Goal: Ask a question

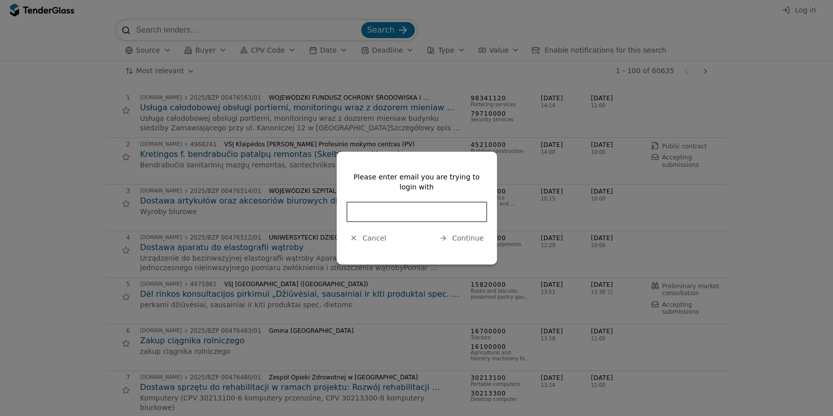
click at [374, 243] on button "Cancel" at bounding box center [367, 238] width 43 height 13
drag, startPoint x: 376, startPoint y: 240, endPoint x: 420, endPoint y: 222, distance: 47.1
click at [376, 240] on span "Cancel" at bounding box center [374, 238] width 24 height 8
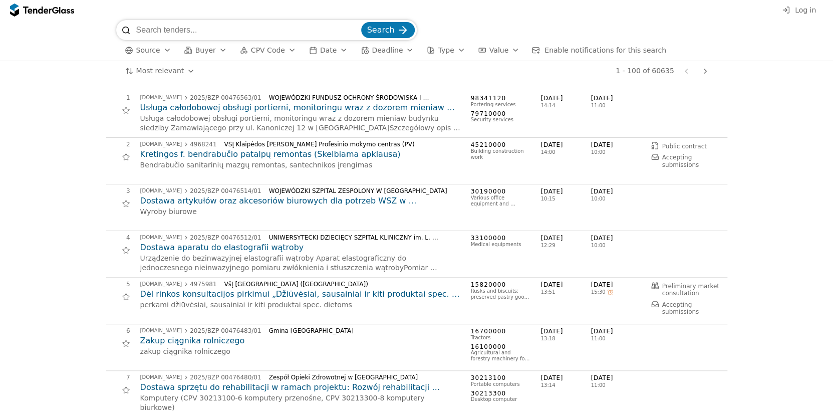
click at [201, 157] on h2 "Kretingos f. bendrabučio patalpų remontas (Skelbiama apklausa)" at bounding box center [300, 154] width 320 height 11
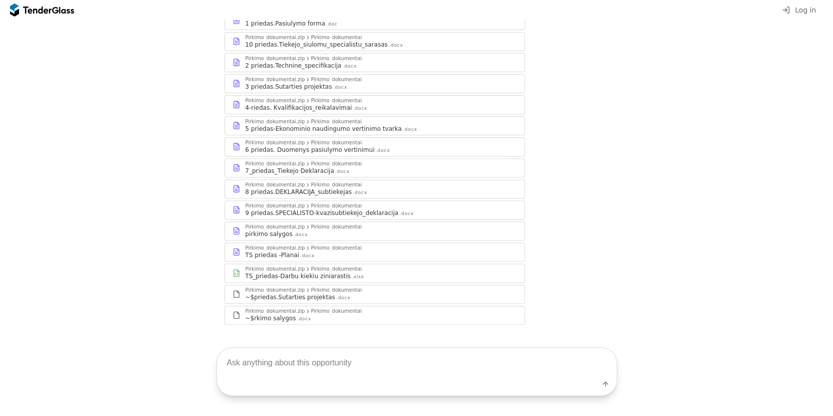
scroll to position [150, 0]
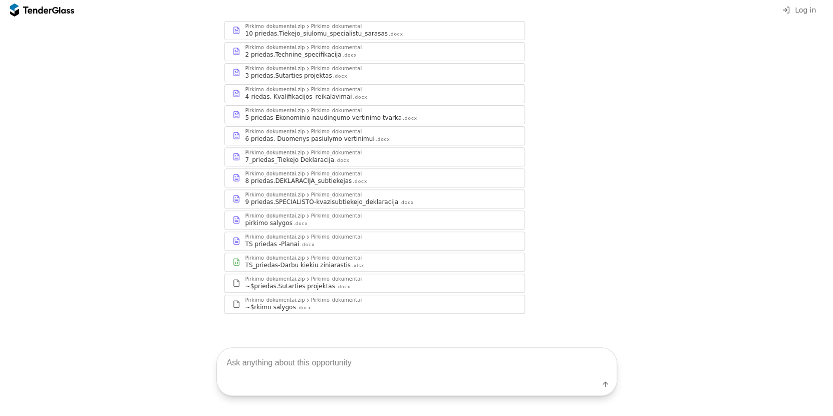
click at [286, 362] on textarea at bounding box center [417, 362] width 400 height 30
type textarea "kokia naudinga informacija yra šitame pirkime?"
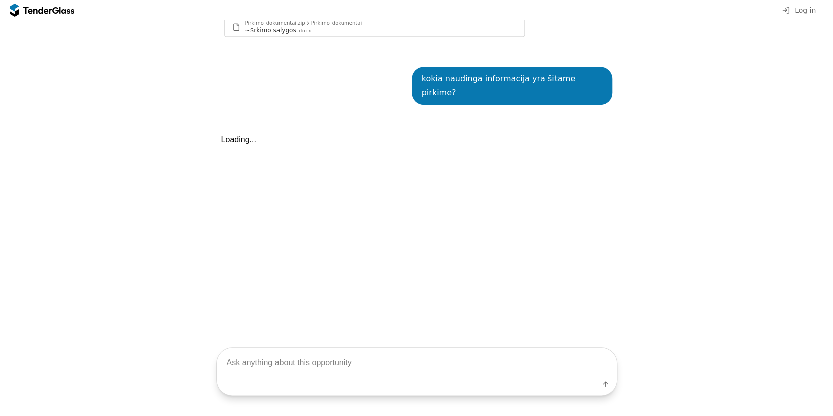
scroll to position [452, 0]
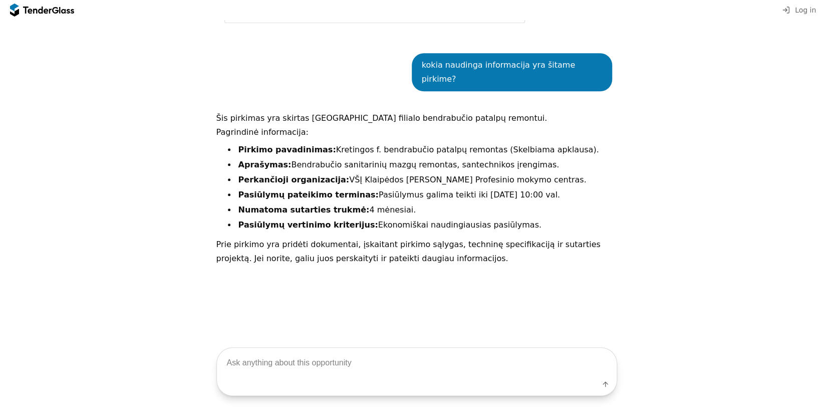
scroll to position [452, 0]
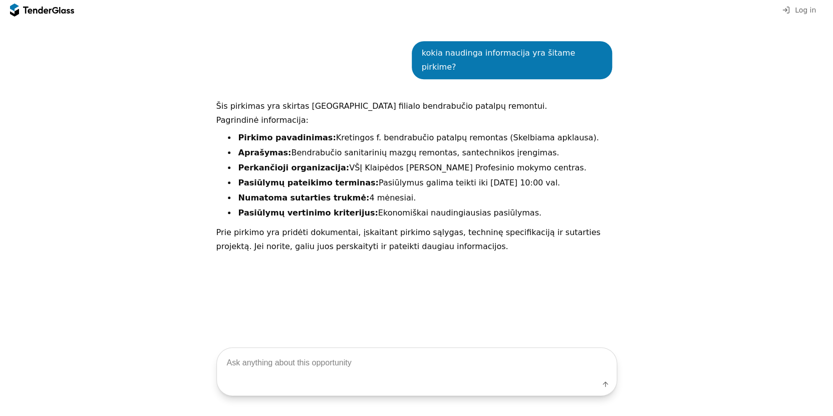
click at [318, 363] on textarea at bounding box center [417, 362] width 400 height 30
type textarea "koks pirkimo biudžetas?"
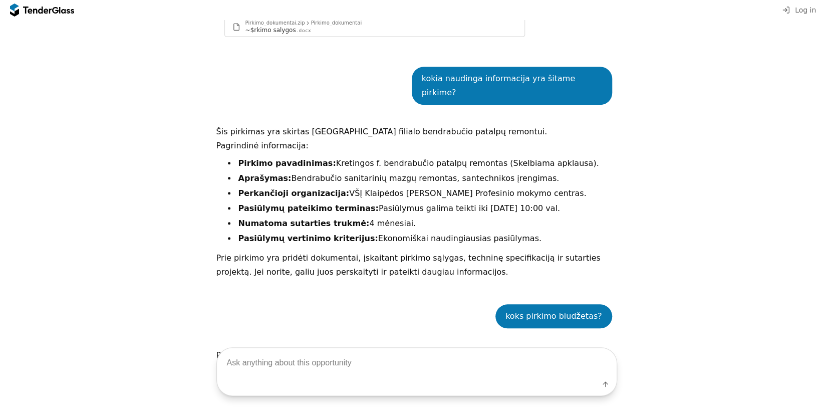
scroll to position [588, 0]
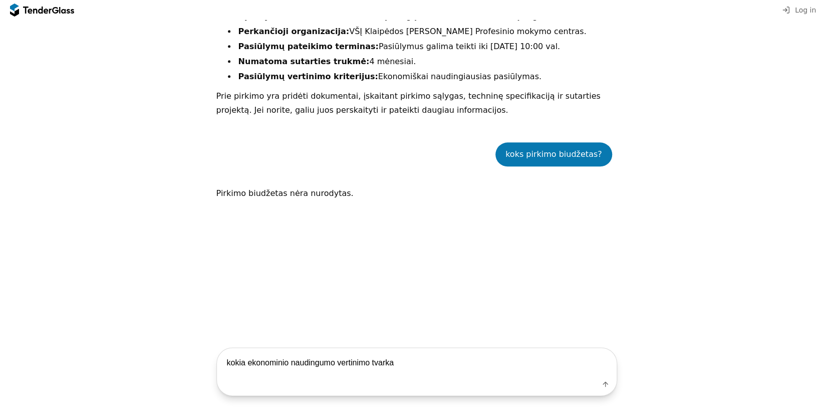
type textarea "kokia ekonominio naudingumo vertinimo tvarka?"
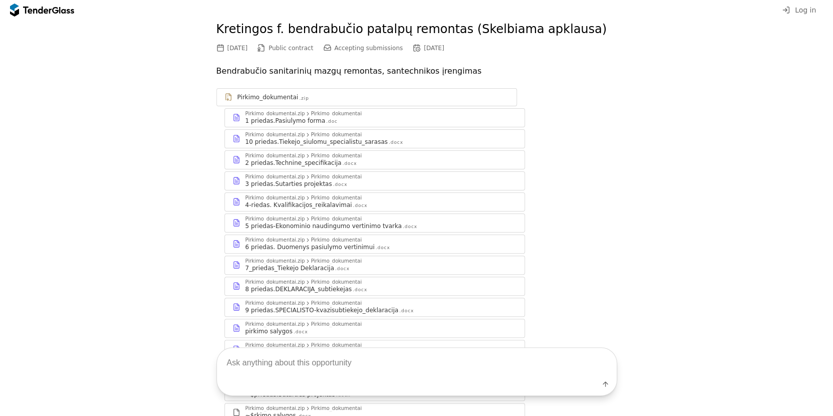
scroll to position [0, 0]
